Goal: Find specific page/section: Find specific page/section

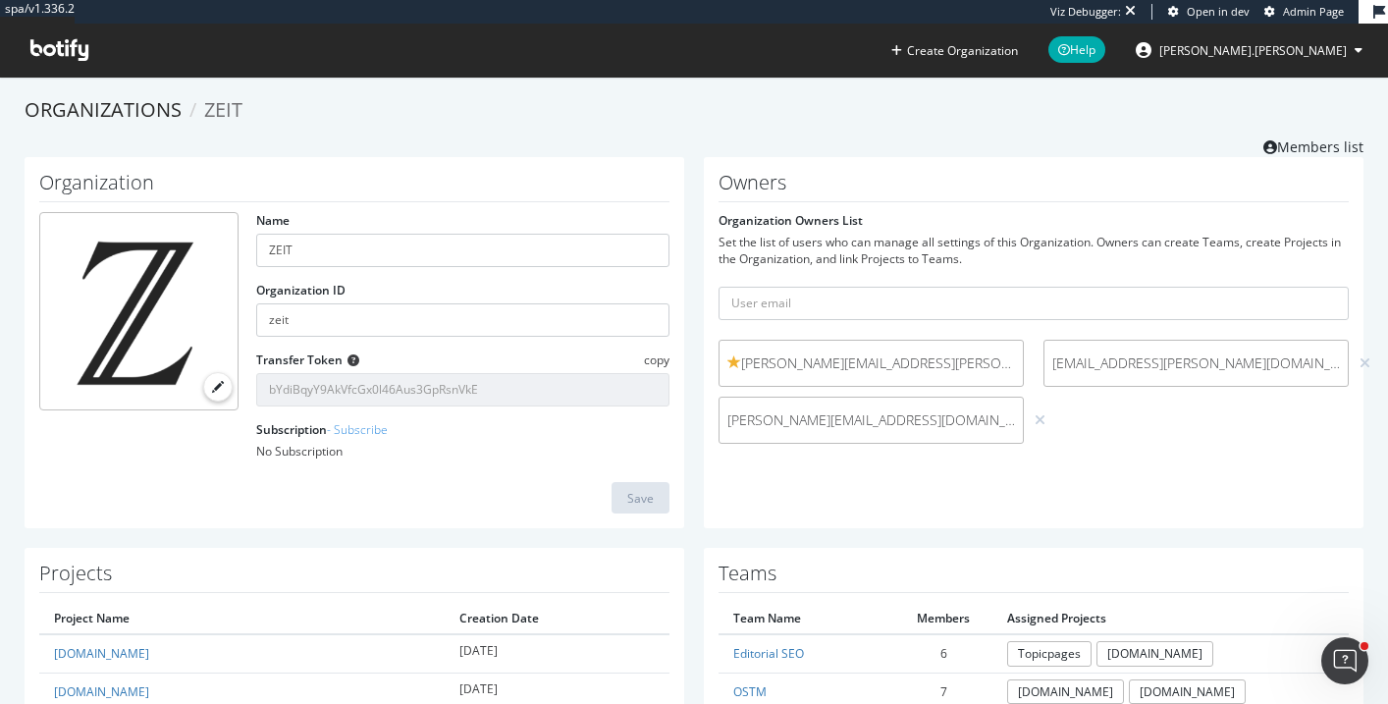
click at [56, 42] on icon at bounding box center [59, 50] width 58 height 22
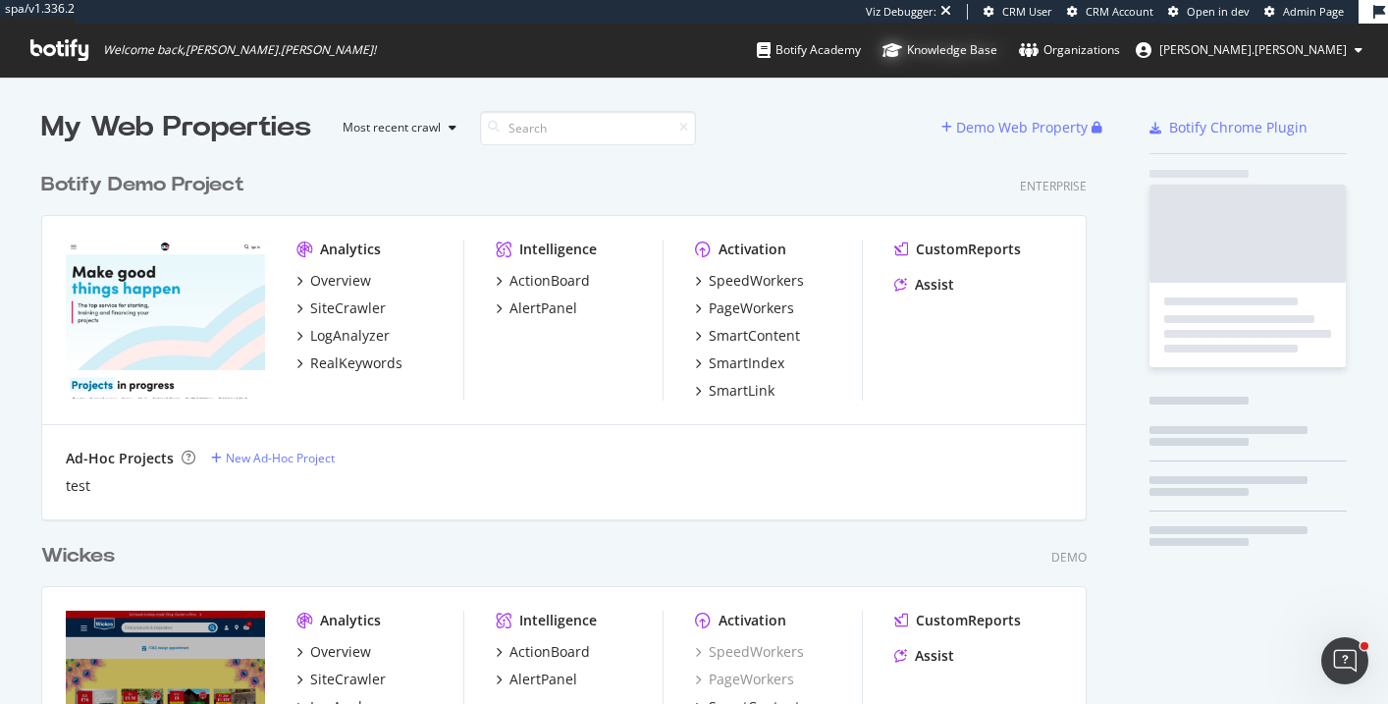
scroll to position [4503, 1061]
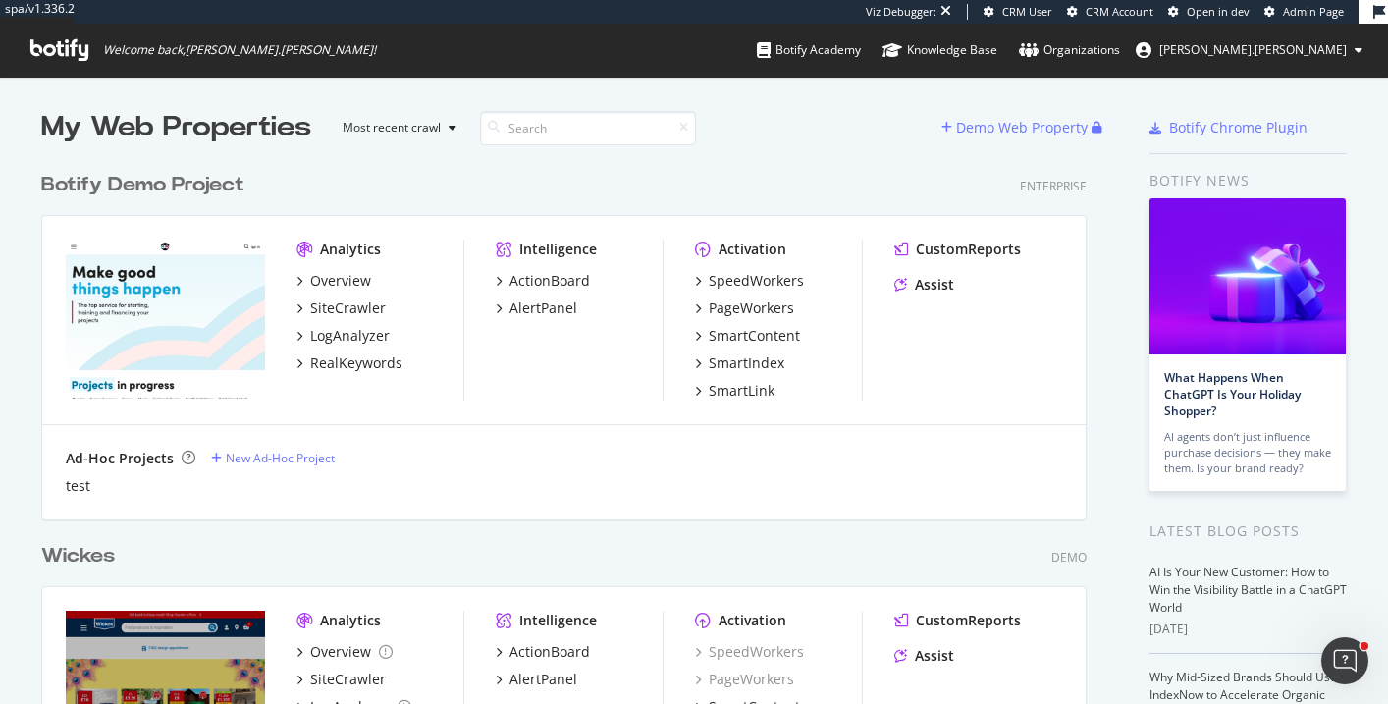
click at [1293, 12] on span "Admin Page" at bounding box center [1313, 11] width 61 height 15
